Goal: Task Accomplishment & Management: Manage account settings

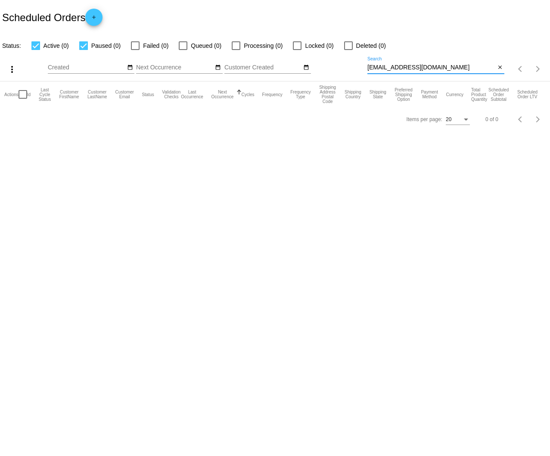
click at [428, 66] on input "Lifewithmollyandleila@yahoo.com" at bounding box center [431, 67] width 128 height 7
paste input "735587"
type input "735587"
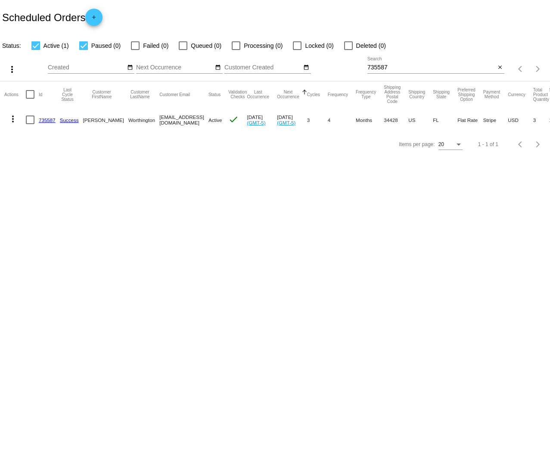
click at [416, 219] on body "Scheduled Orders add Status: Active (1) Paused (0) Failed (0) Queued (0) Proces…" at bounding box center [275, 228] width 550 height 456
drag, startPoint x: 48, startPoint y: 118, endPoint x: 43, endPoint y: 119, distance: 4.8
click at [43, 119] on link "735587" at bounding box center [47, 120] width 17 height 6
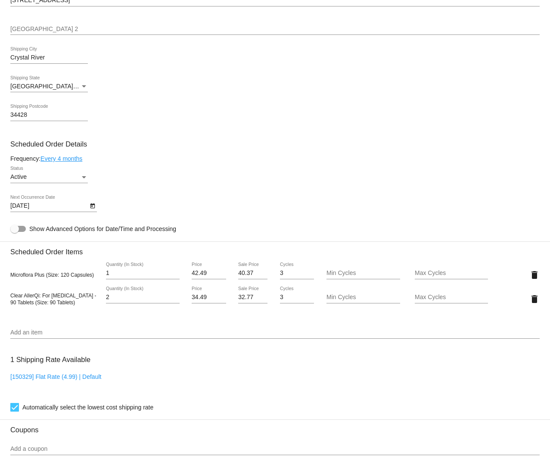
scroll to position [370, 0]
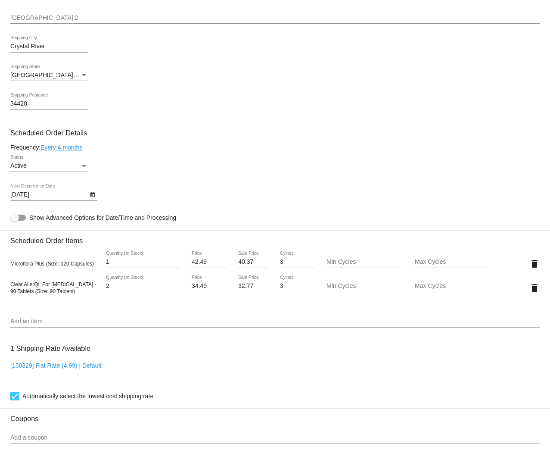
click at [306, 193] on div "9/2/2025 Next Occurrence Date" at bounding box center [274, 196] width 529 height 25
click at [225, 366] on div "1 Shipping Rate Available [150329] Flat Rate (4.99) | Default Automatically sel…" at bounding box center [274, 370] width 529 height 62
click at [53, 321] on div "Add an item" at bounding box center [274, 318] width 529 height 17
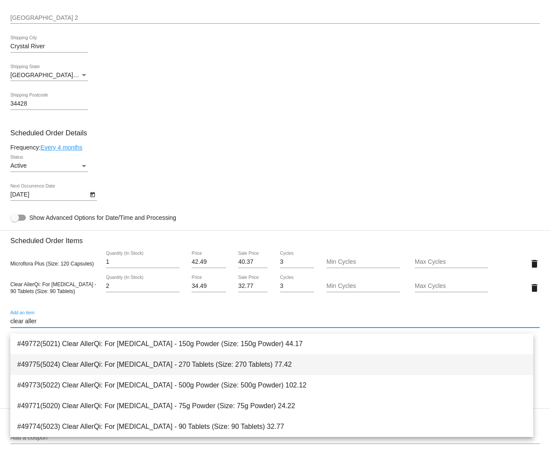
type input "clear aller"
click at [184, 362] on span "#49775(5024) Clear AllerQi: For [MEDICAL_DATA] - 270 Tablets (Size: 270 Tablets…" at bounding box center [271, 364] width 509 height 21
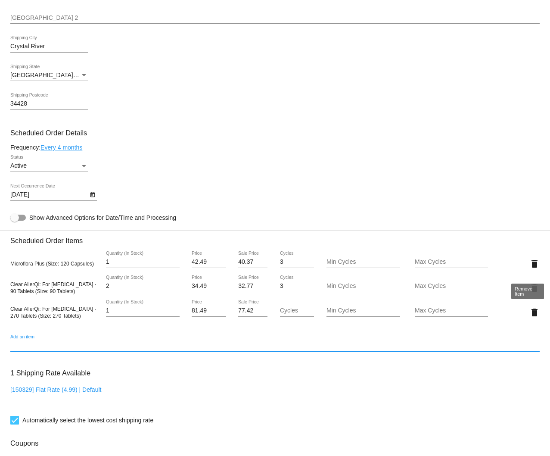
click at [529, 267] on mat-icon "delete" at bounding box center [534, 263] width 10 height 10
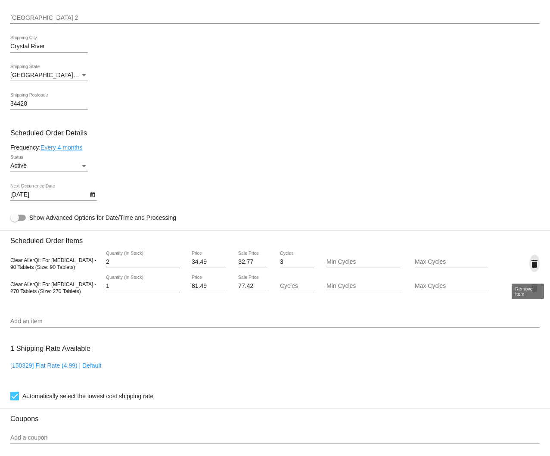
click at [529, 268] on mat-icon "delete" at bounding box center [534, 263] width 10 height 10
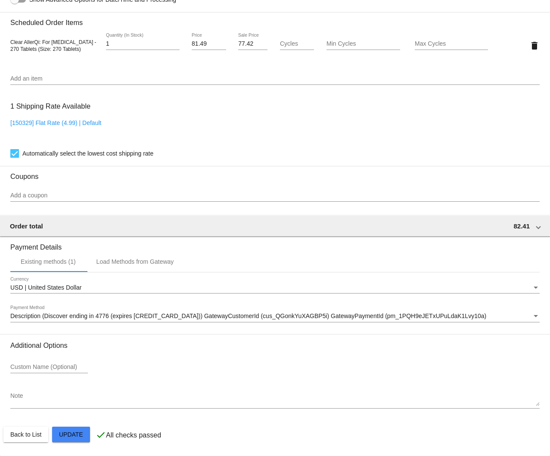
scroll to position [596, 0]
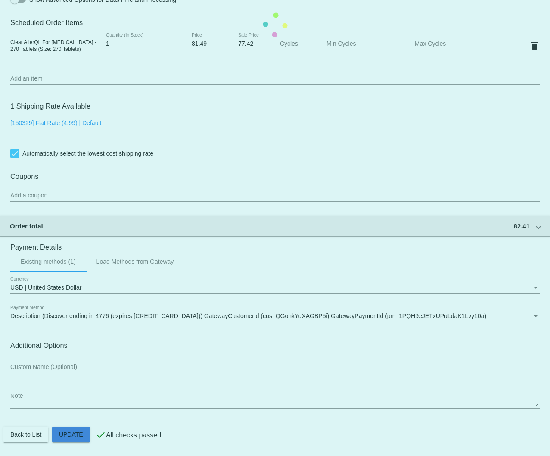
click at [74, 433] on mat-card "Customer 4998687: [PERSON_NAME] [PERSON_NAME][EMAIL_ADDRESS][DOMAIN_NAME] Custo…" at bounding box center [275, 24] width 550 height 861
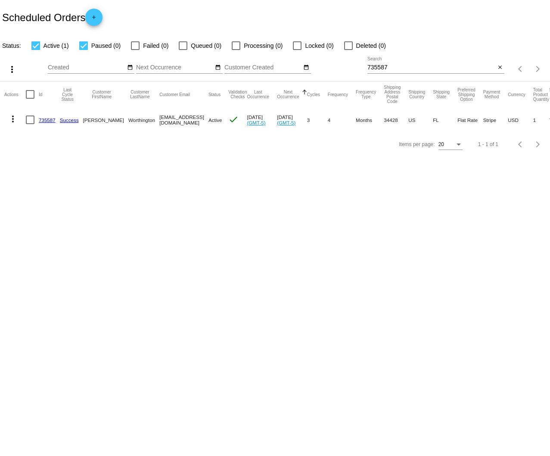
scroll to position [0, 32]
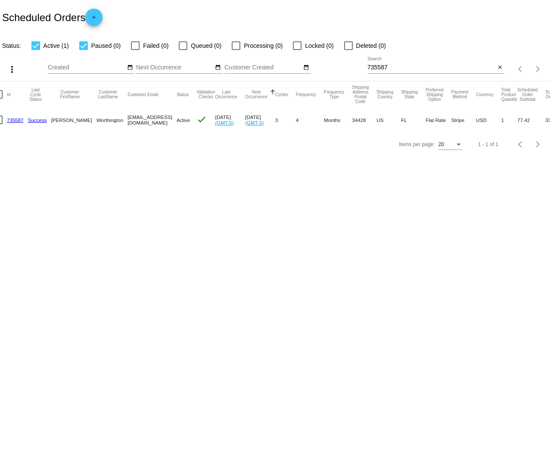
drag, startPoint x: 473, startPoint y: 139, endPoint x: 490, endPoint y: 140, distance: 17.2
click at [490, 140] on div "Items per page: 20 1 - 1 of 1" at bounding box center [275, 144] width 550 height 24
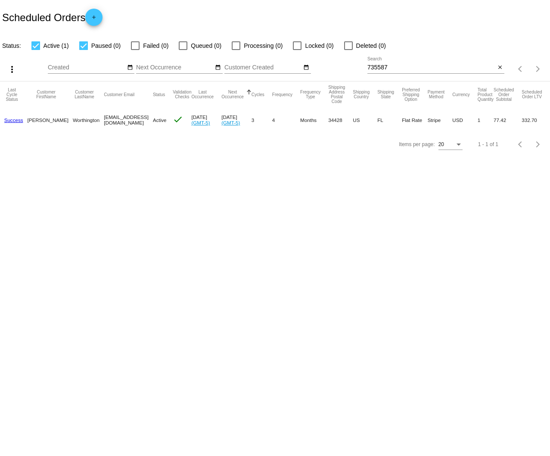
scroll to position [0, 0]
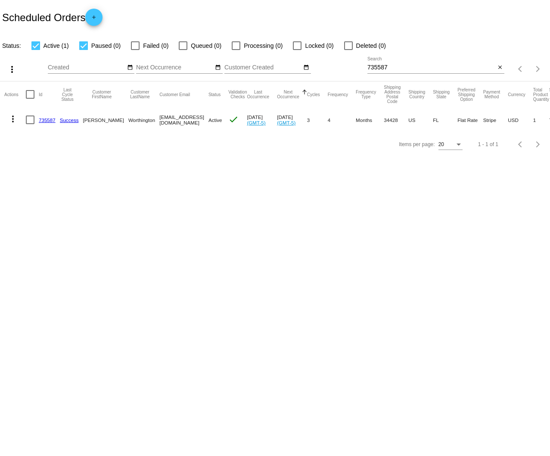
click at [15, 118] on mat-icon "more_vert" at bounding box center [13, 119] width 10 height 10
click at [65, 179] on span "Process Now" at bounding box center [47, 181] width 35 height 7
click at [45, 118] on link "735587" at bounding box center [47, 120] width 17 height 6
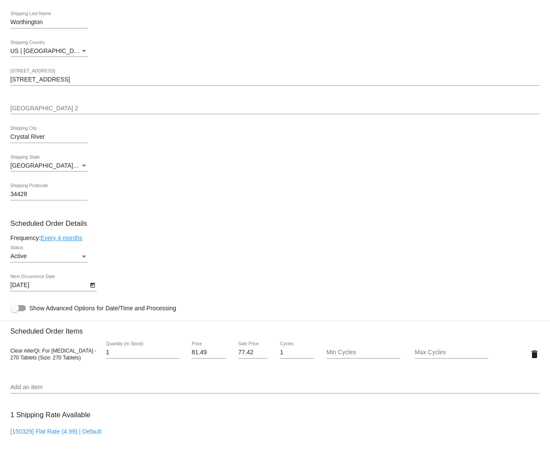
scroll to position [353, 0]
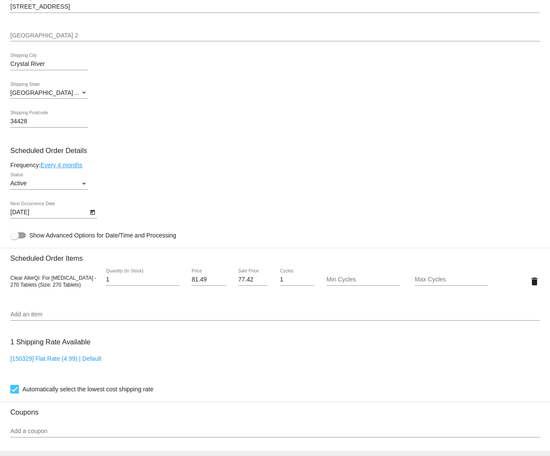
click at [56, 315] on div "Add an item" at bounding box center [274, 312] width 529 height 17
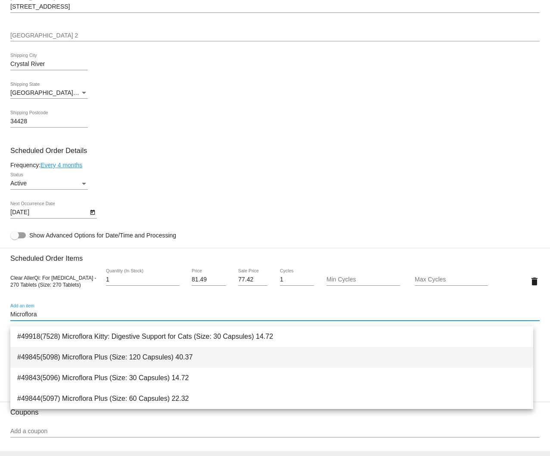
type input "Microflora"
click at [234, 351] on span "#49845(5098) Microflora Plus (Size: 120 Capsules) 40.37" at bounding box center [271, 357] width 509 height 21
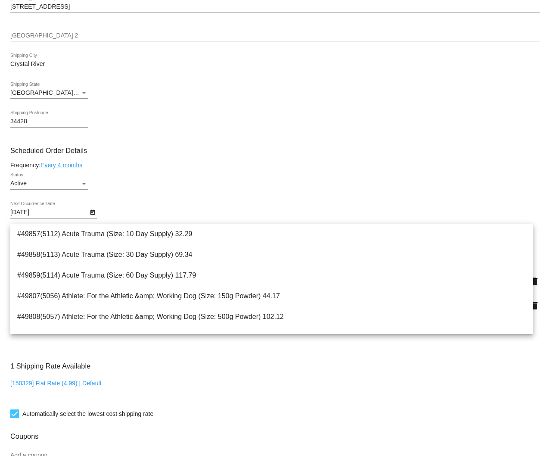
click at [291, 173] on mat-card-content "Customer 4998687: [PERSON_NAME] [PERSON_NAME][EMAIL_ADDRESS][DOMAIN_NAME] Custo…" at bounding box center [274, 257] width 529 height 835
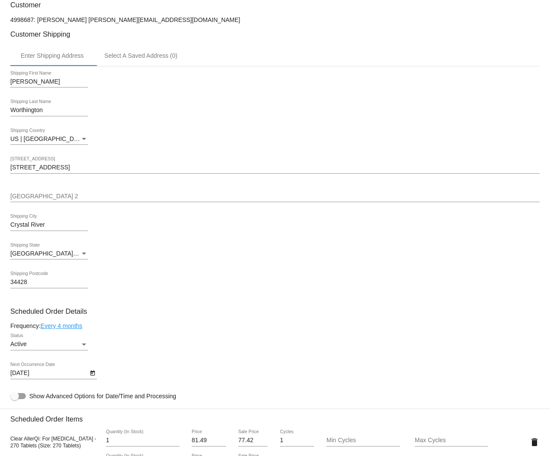
scroll to position [0, 0]
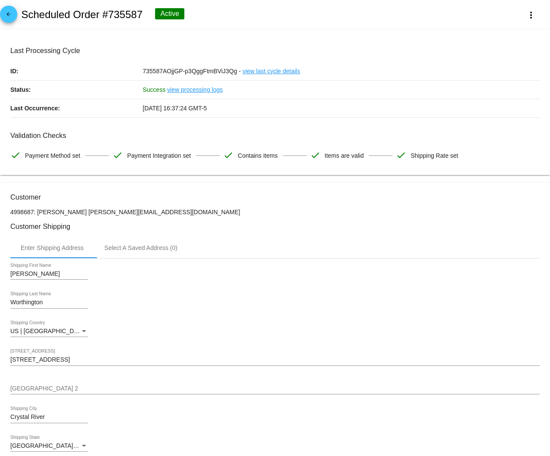
drag, startPoint x: 180, startPoint y: 214, endPoint x: 98, endPoint y: 214, distance: 82.7
click at [98, 214] on p "4998687: [PERSON_NAME] [PERSON_NAME][EMAIL_ADDRESS][DOMAIN_NAME]" at bounding box center [274, 211] width 529 height 7
copy p "[EMAIL_ADDRESS][DOMAIN_NAME]"
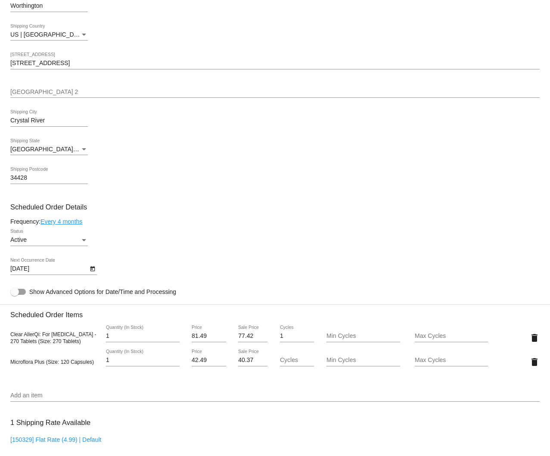
scroll to position [620, 0]
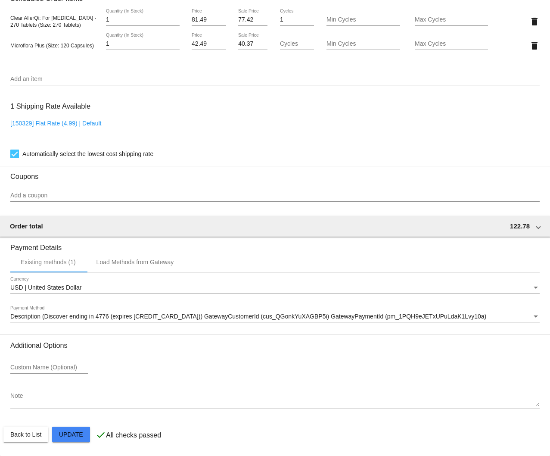
click at [75, 429] on mat-card "Customer 4998687: [PERSON_NAME] [PERSON_NAME][EMAIL_ADDRESS][DOMAIN_NAME] Custo…" at bounding box center [275, 12] width 550 height 885
